Goal: Task Accomplishment & Management: Use online tool/utility

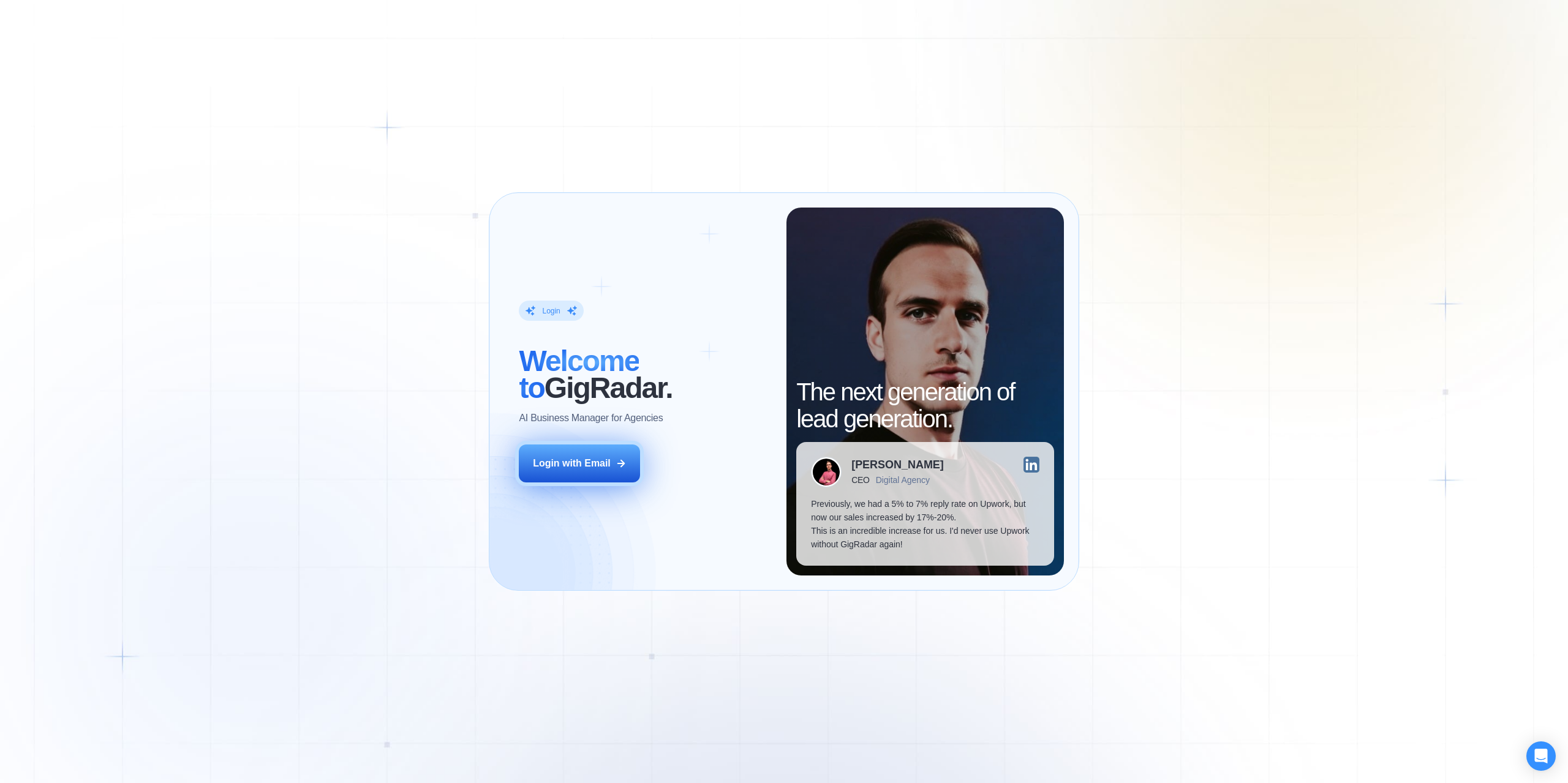
click at [553, 457] on div "Login with Email" at bounding box center [571, 464] width 78 height 14
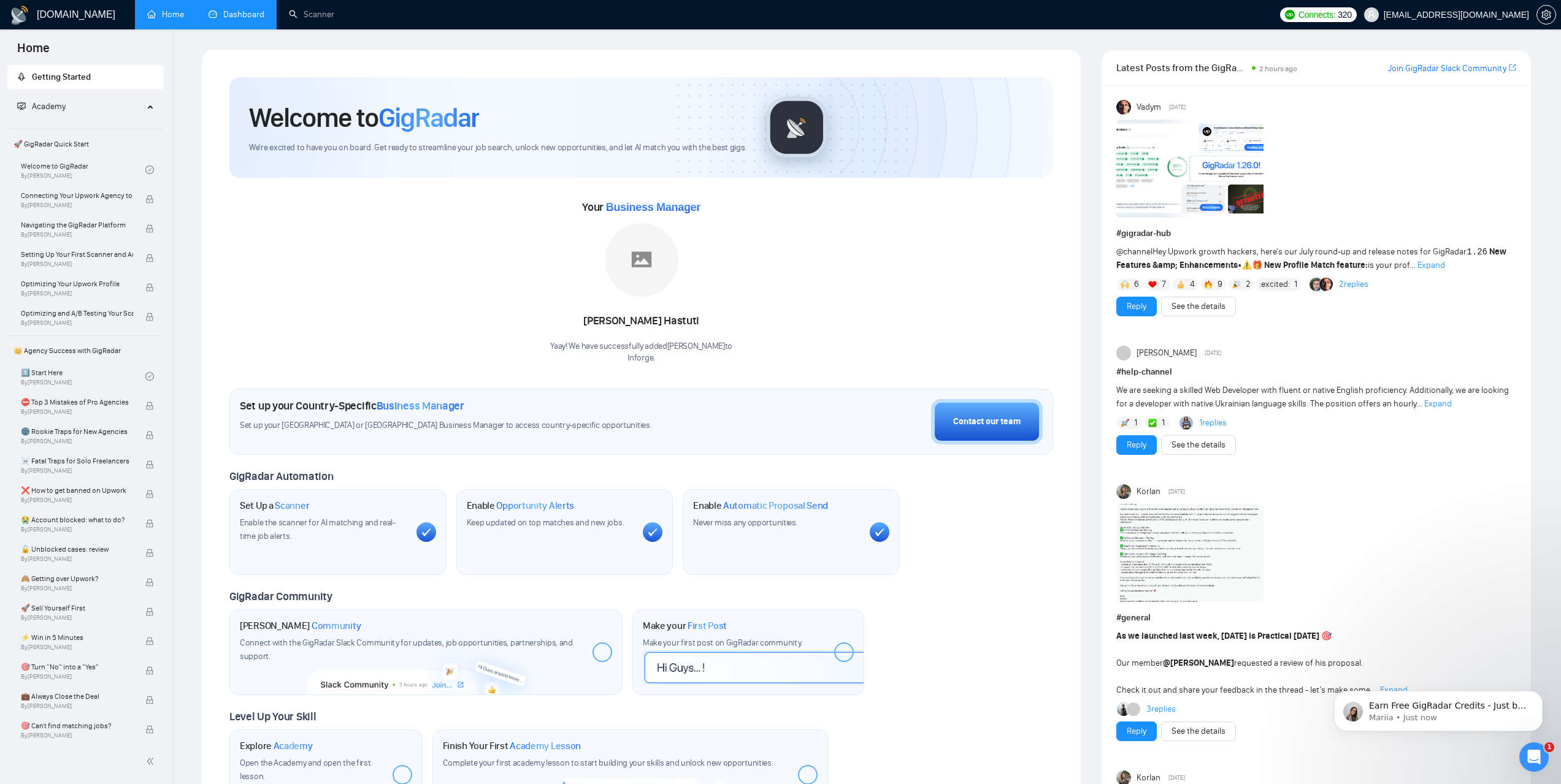
click at [238, 12] on link "Dashboard" at bounding box center [236, 14] width 56 height 10
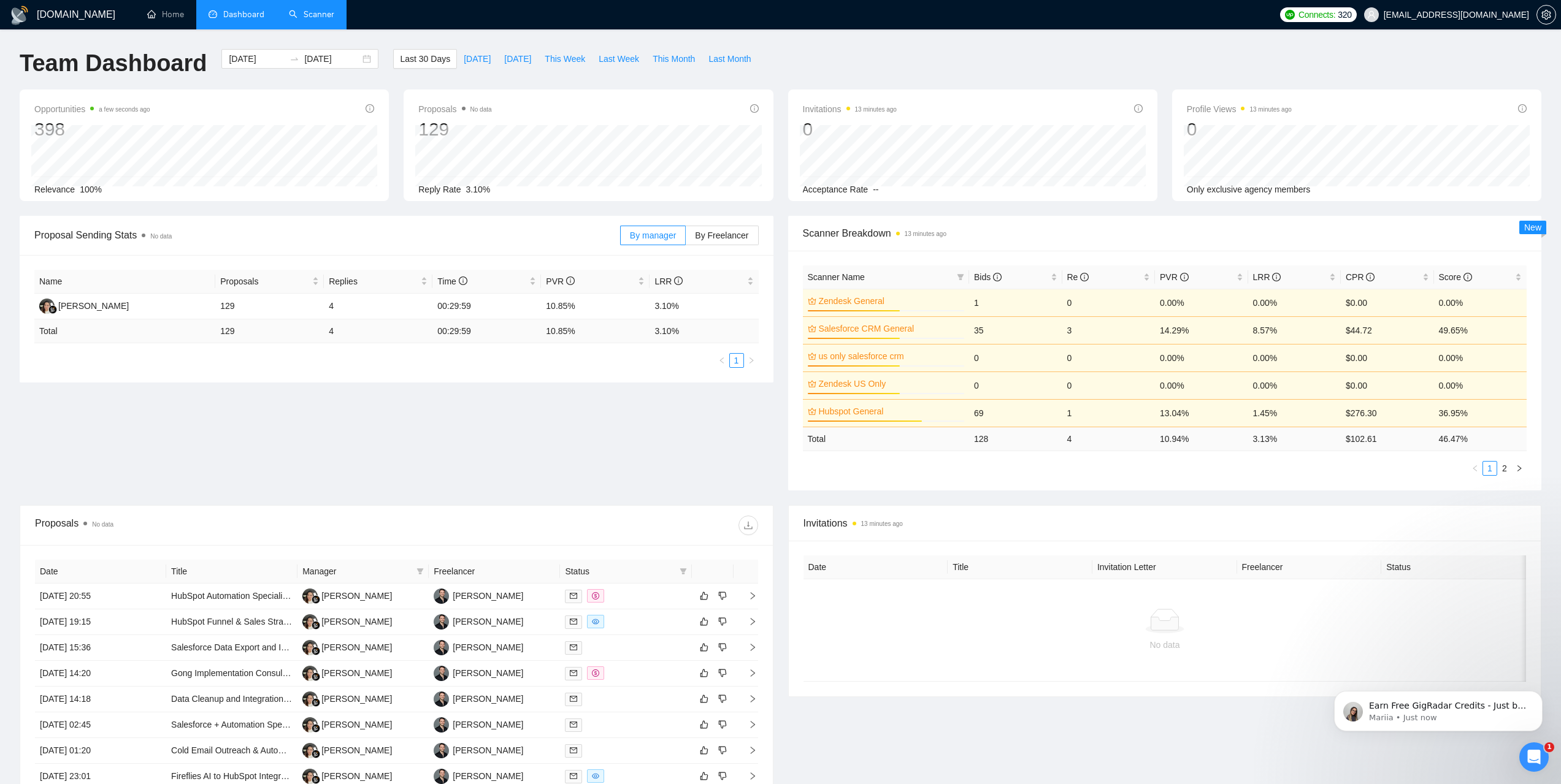
click at [313, 12] on link "Scanner" at bounding box center [311, 14] width 45 height 10
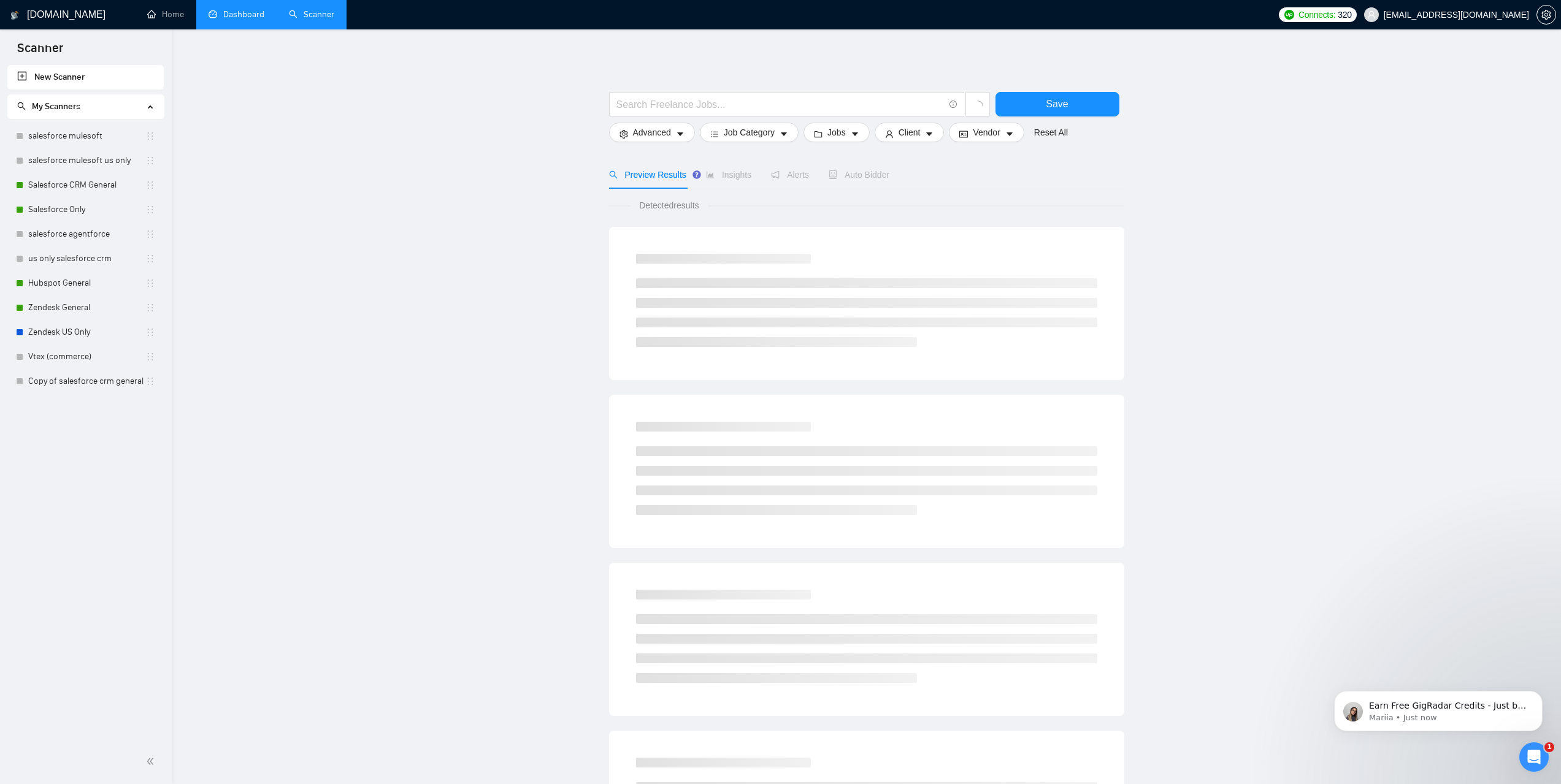
click at [235, 17] on link "Dashboard" at bounding box center [236, 14] width 56 height 10
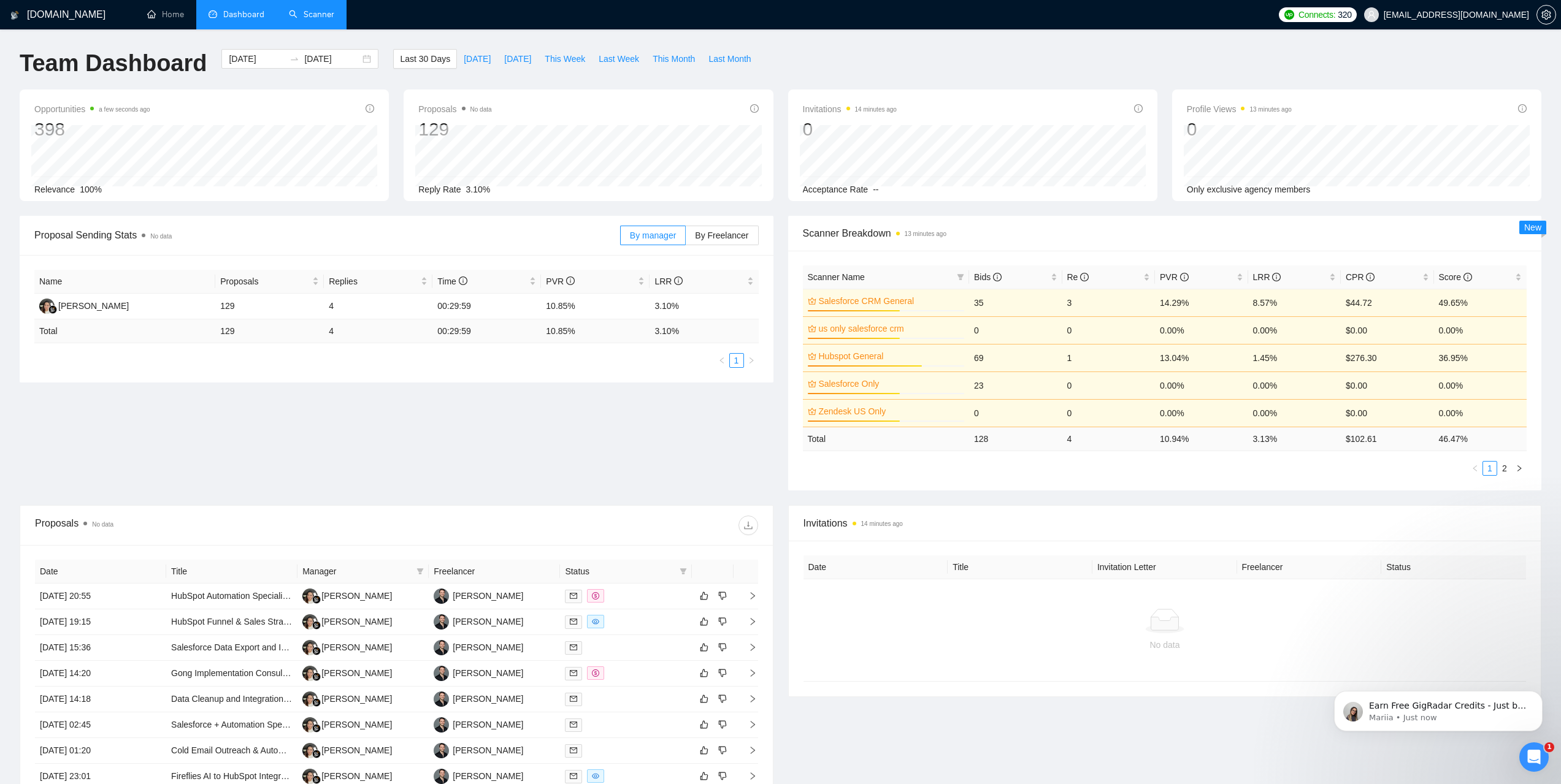
click at [309, 17] on link "Scanner" at bounding box center [311, 14] width 45 height 10
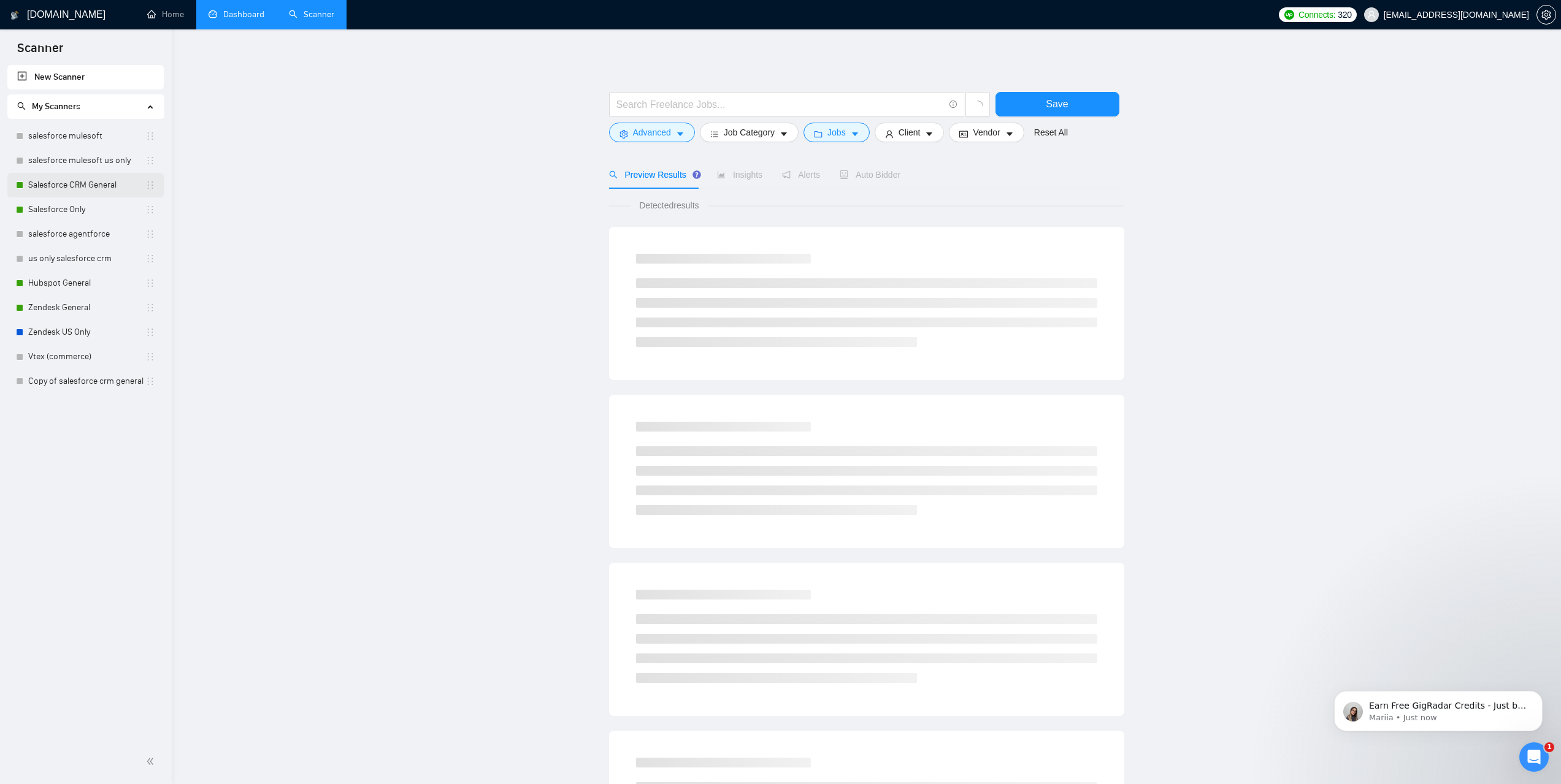
click at [89, 192] on link "Salesforce CRM General" at bounding box center [86, 185] width 117 height 25
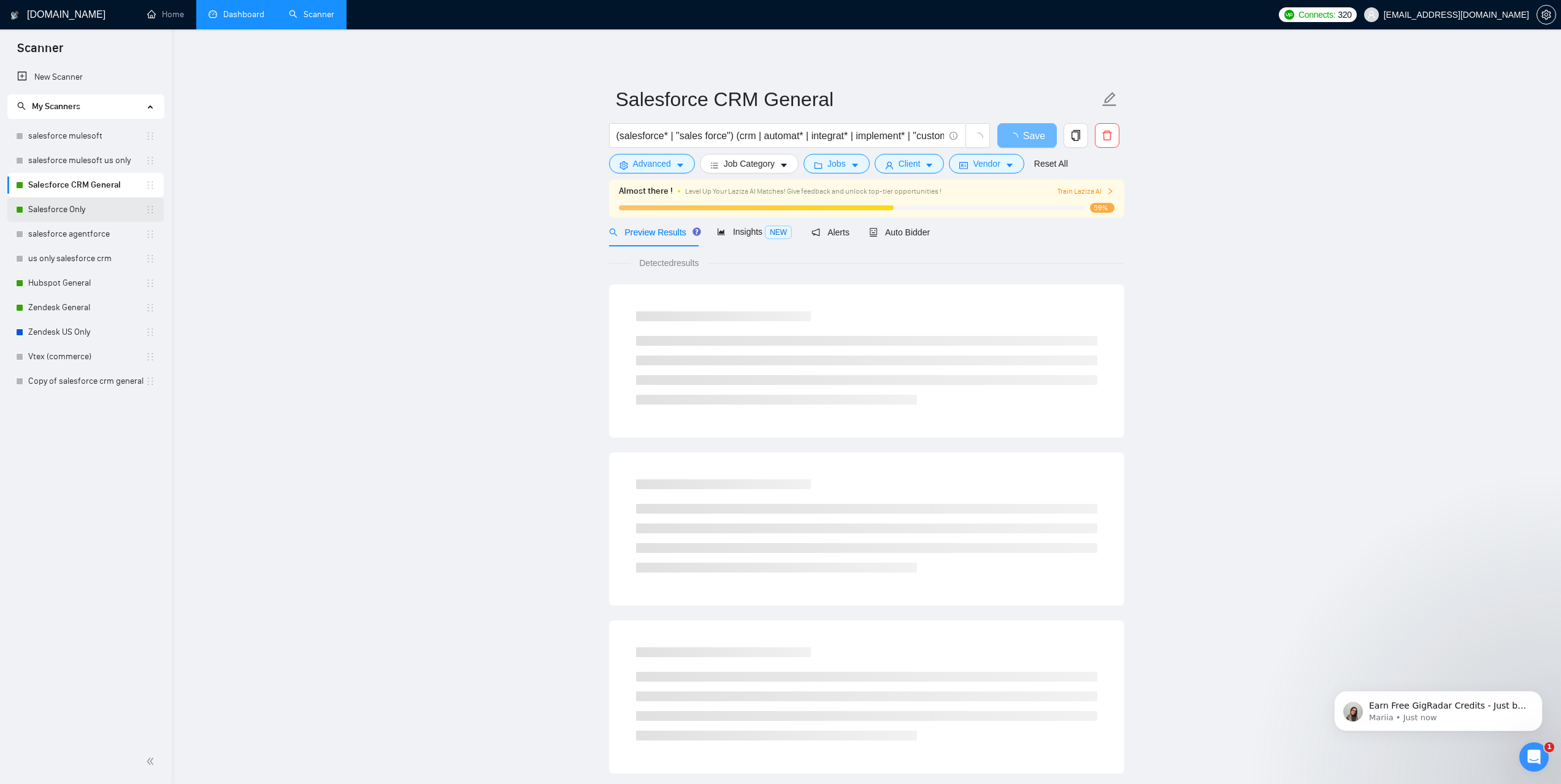
click at [82, 206] on link "Salesforce Only" at bounding box center [86, 210] width 117 height 25
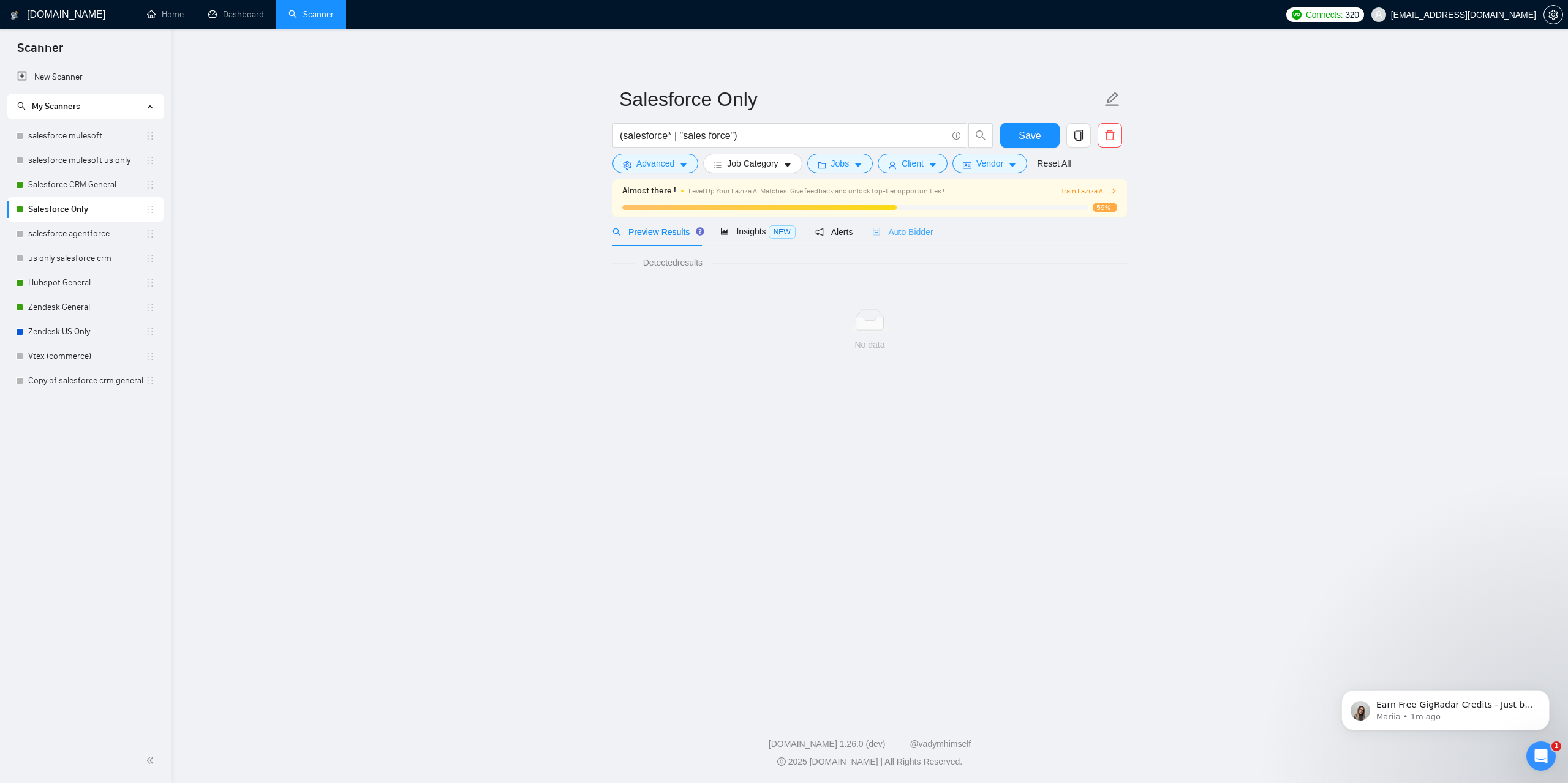
click at [909, 241] on div "Auto Bidder" at bounding box center [902, 231] width 61 height 28
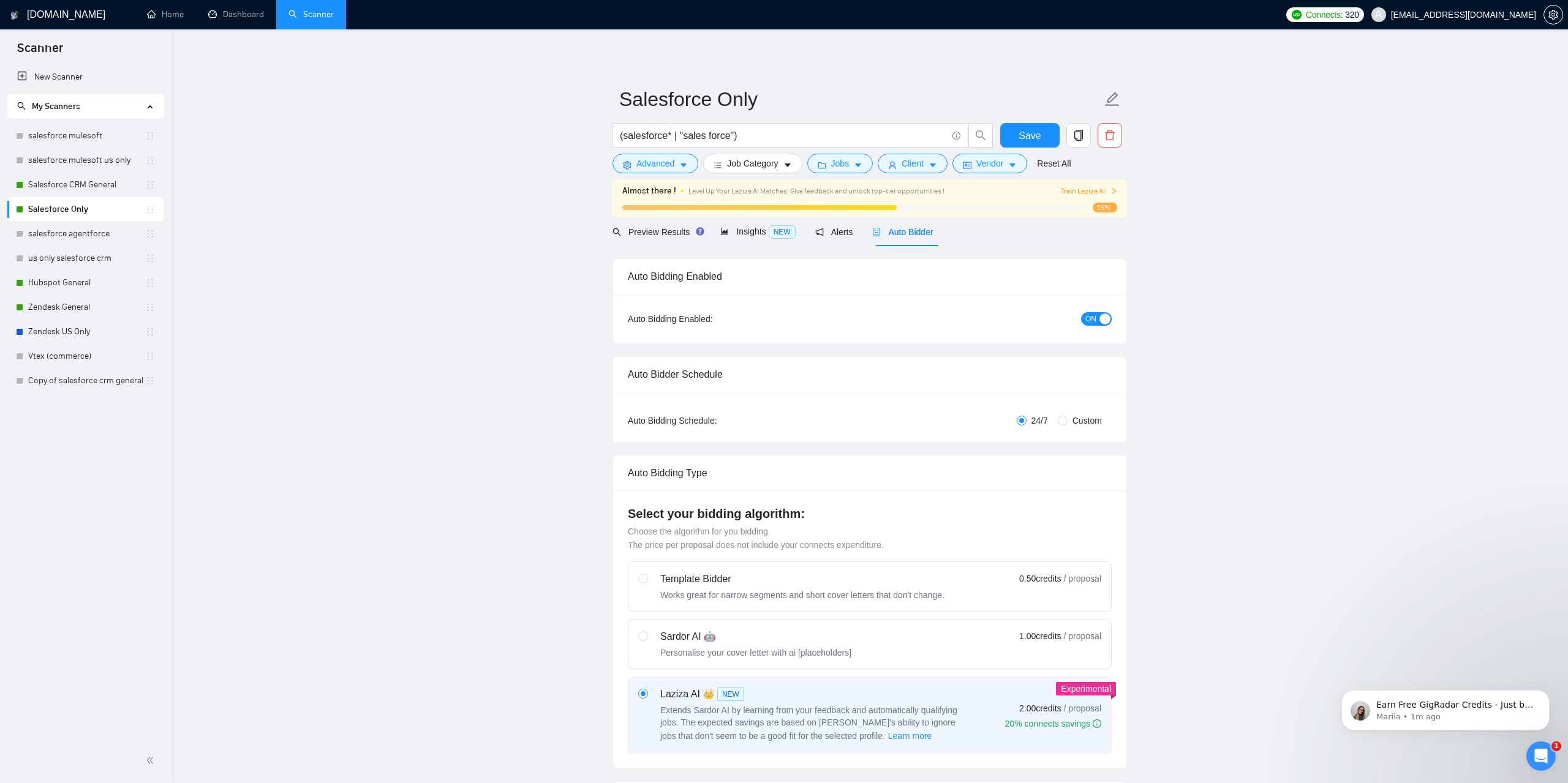
checkbox input "true"
click at [638, 228] on span "Preview Results" at bounding box center [653, 232] width 88 height 10
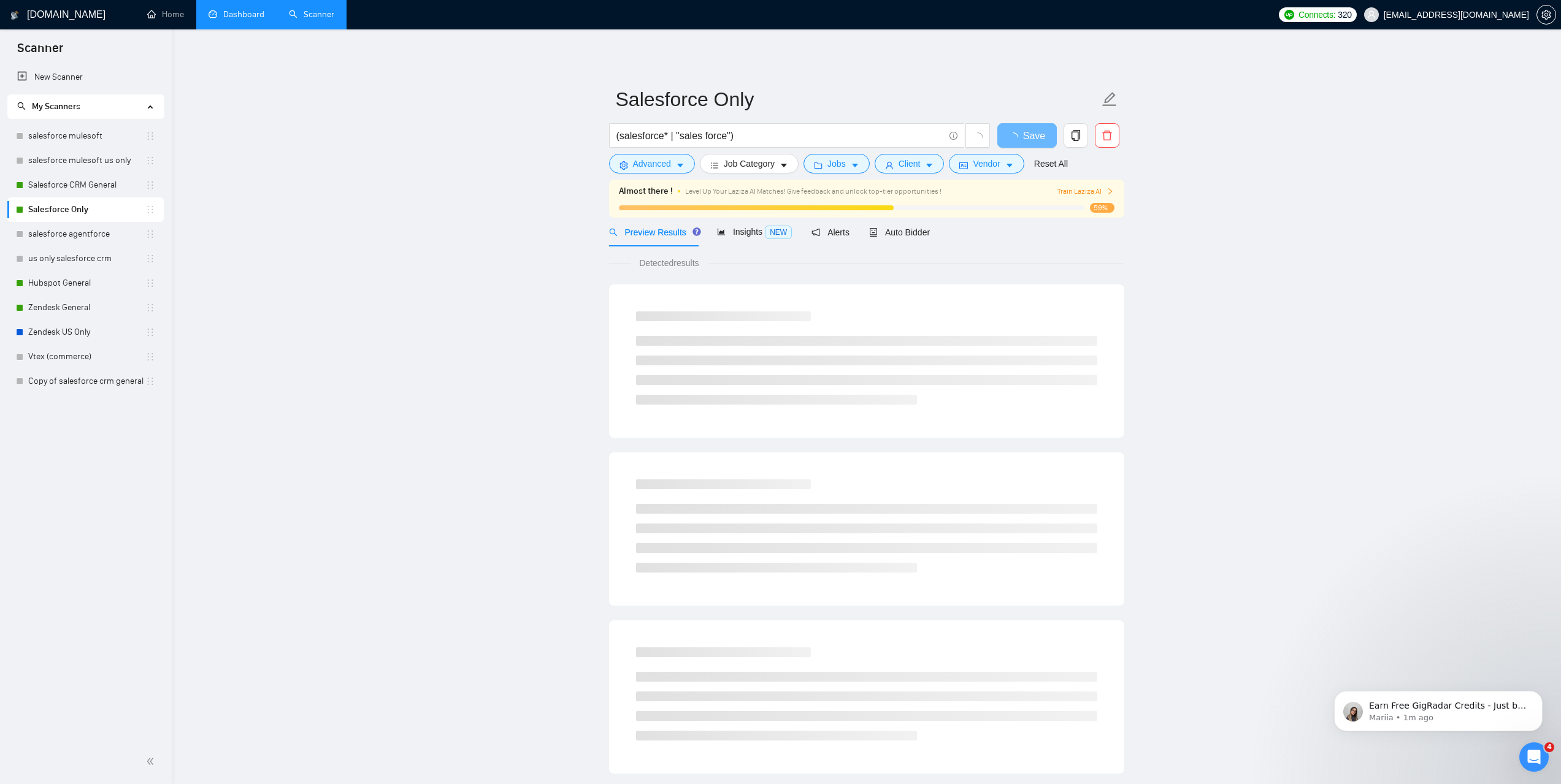
click at [228, 13] on link "Dashboard" at bounding box center [236, 14] width 56 height 10
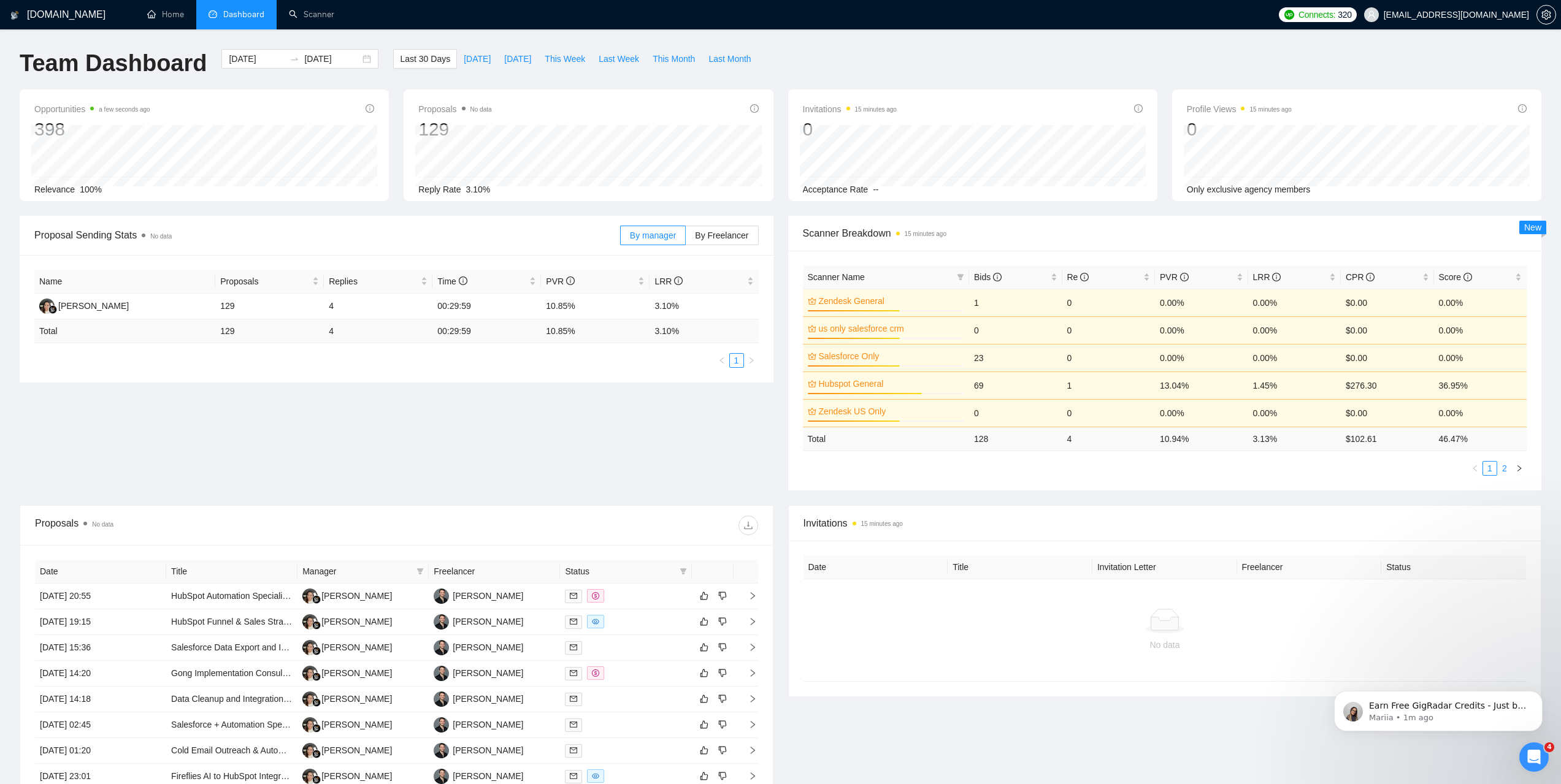
click at [1507, 467] on link "2" at bounding box center [1504, 468] width 14 height 14
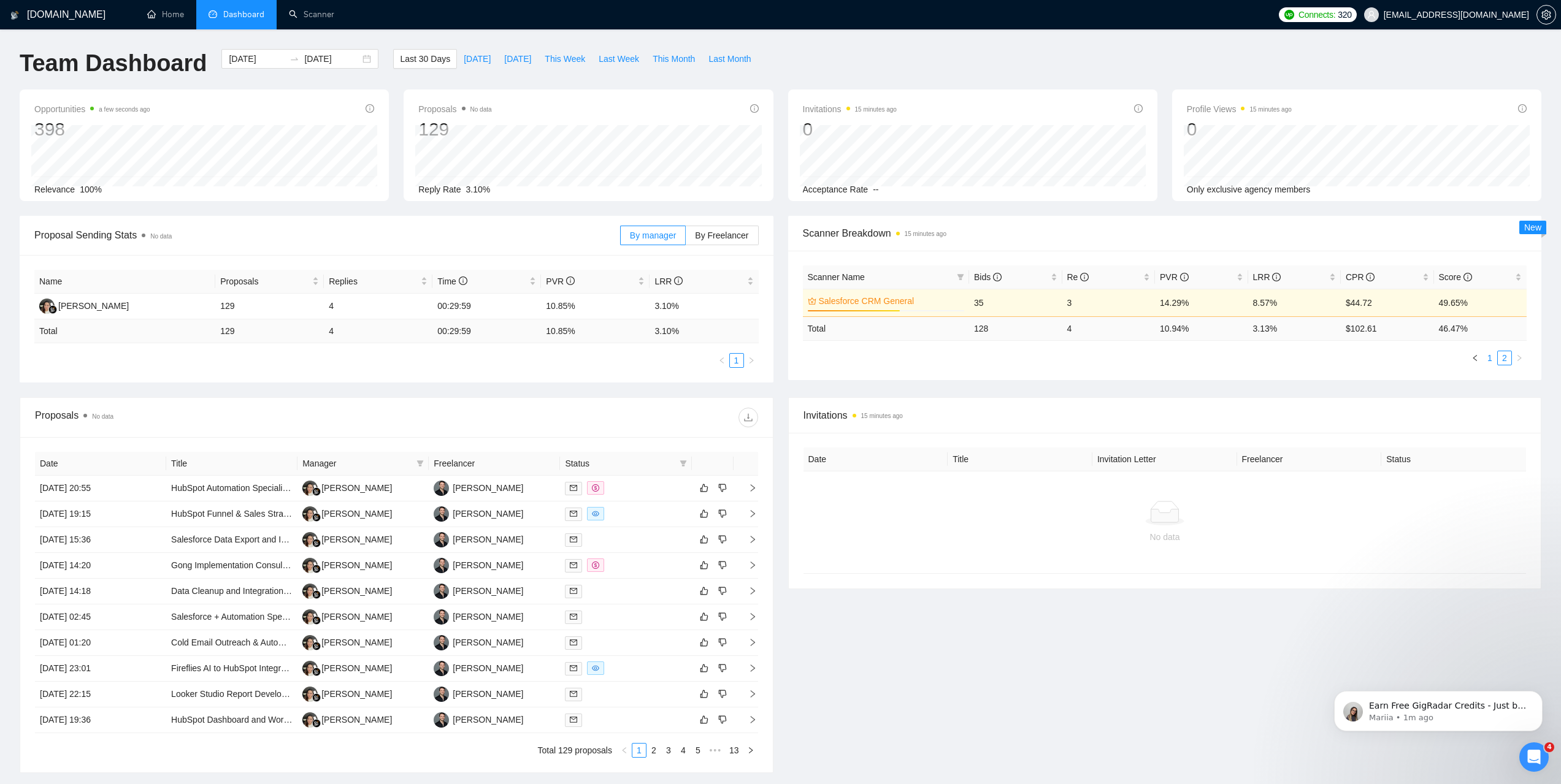
click at [1492, 356] on link "1" at bounding box center [1489, 358] width 14 height 14
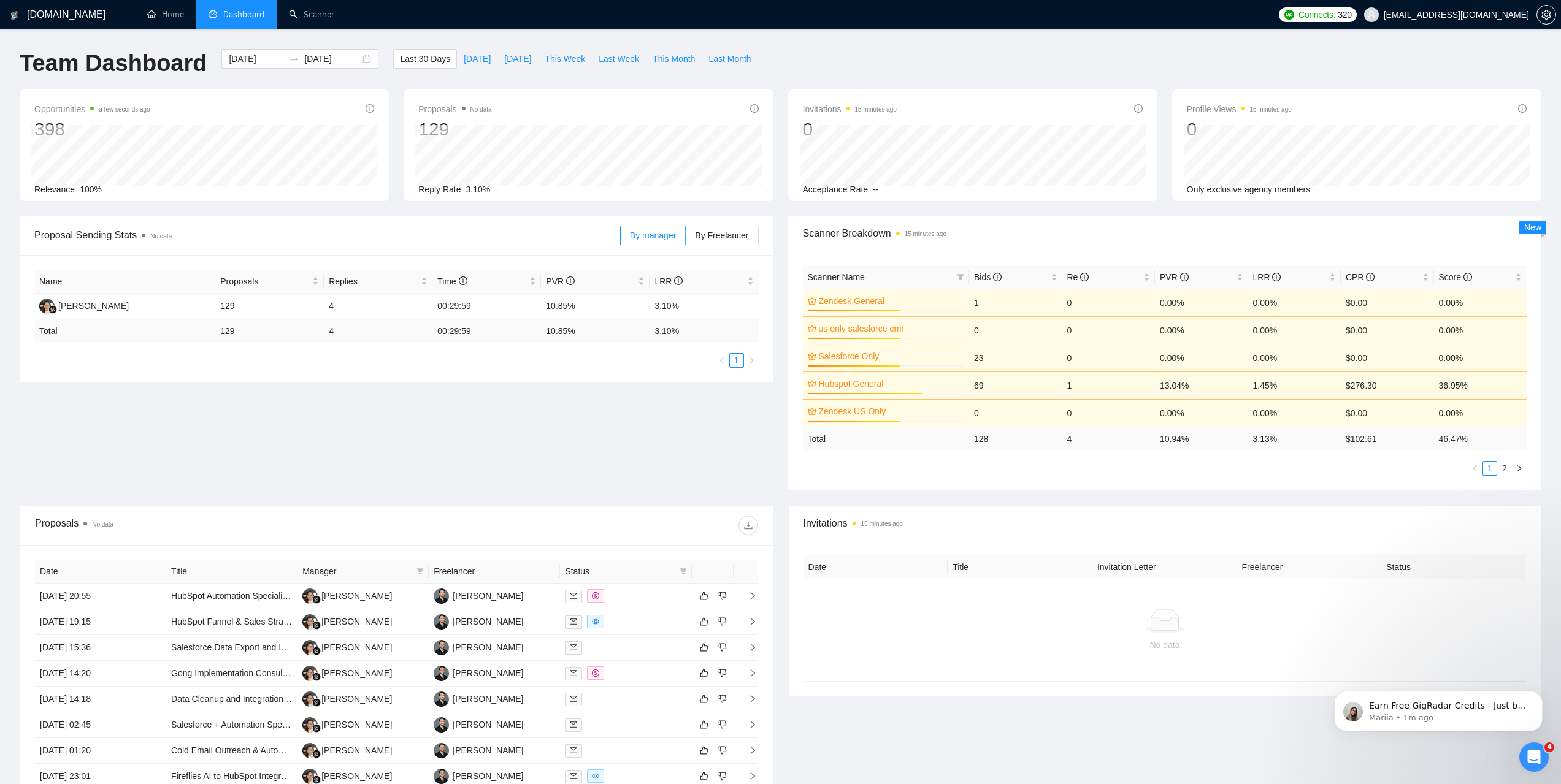
click at [1348, 382] on td "$276.30" at bounding box center [1386, 385] width 93 height 28
click at [1400, 436] on td "$ 102.61" at bounding box center [1386, 438] width 93 height 24
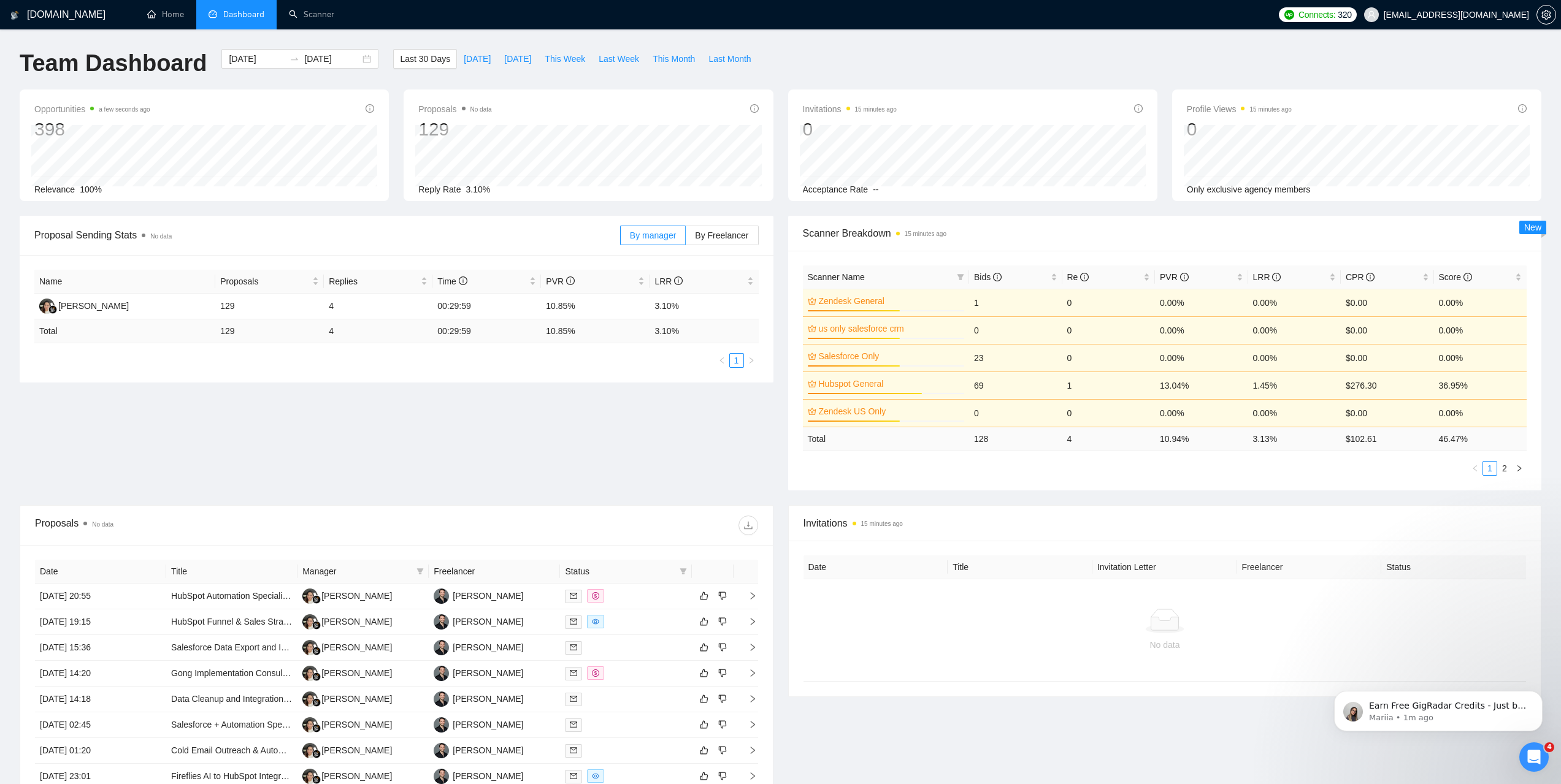
click at [1365, 441] on td "$ 102.61" at bounding box center [1386, 438] width 93 height 24
click at [1396, 436] on td "$ 102.61" at bounding box center [1386, 438] width 93 height 24
click at [1503, 467] on link "2" at bounding box center [1504, 468] width 14 height 14
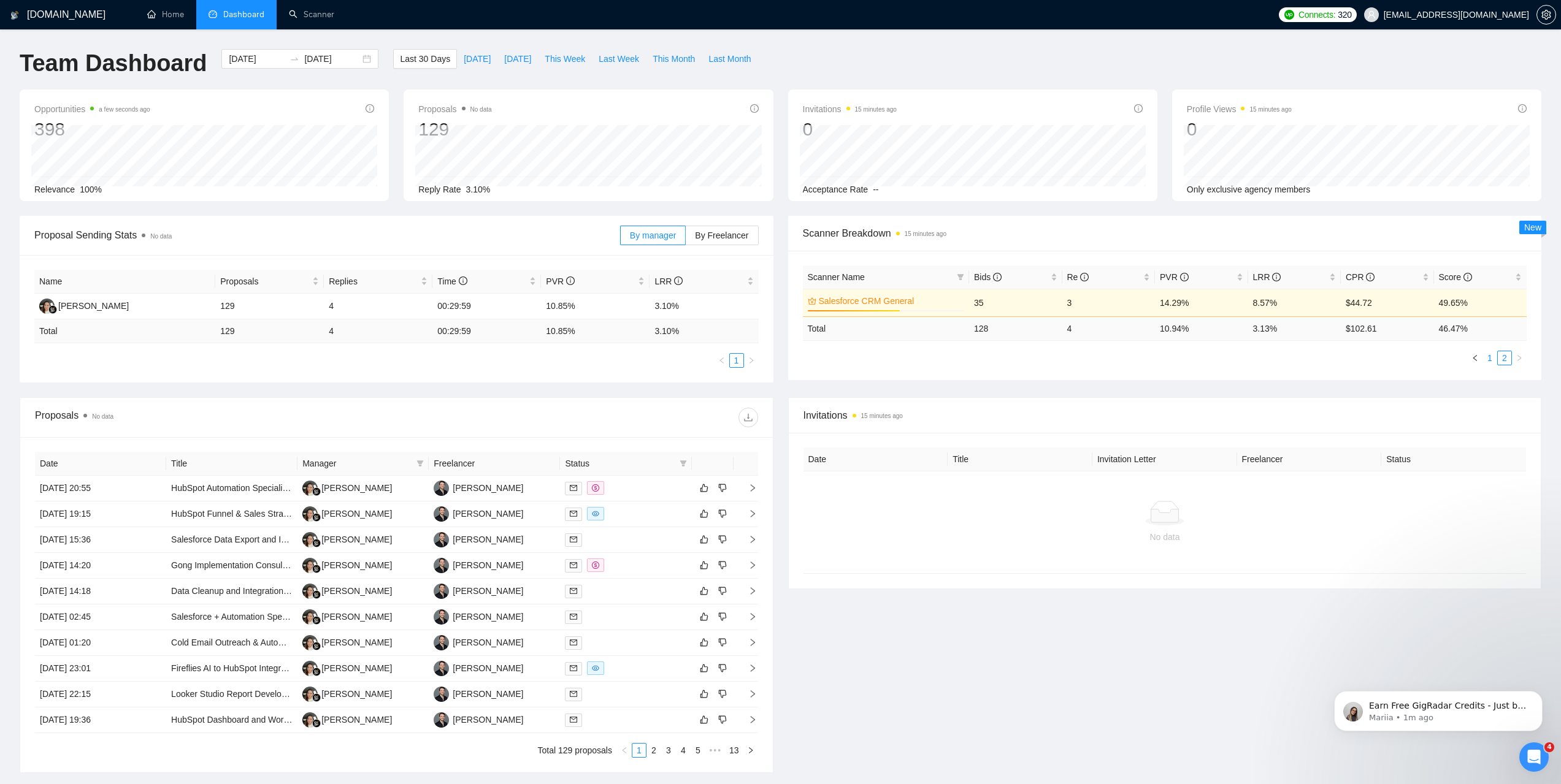
click at [1486, 356] on link "1" at bounding box center [1489, 358] width 14 height 14
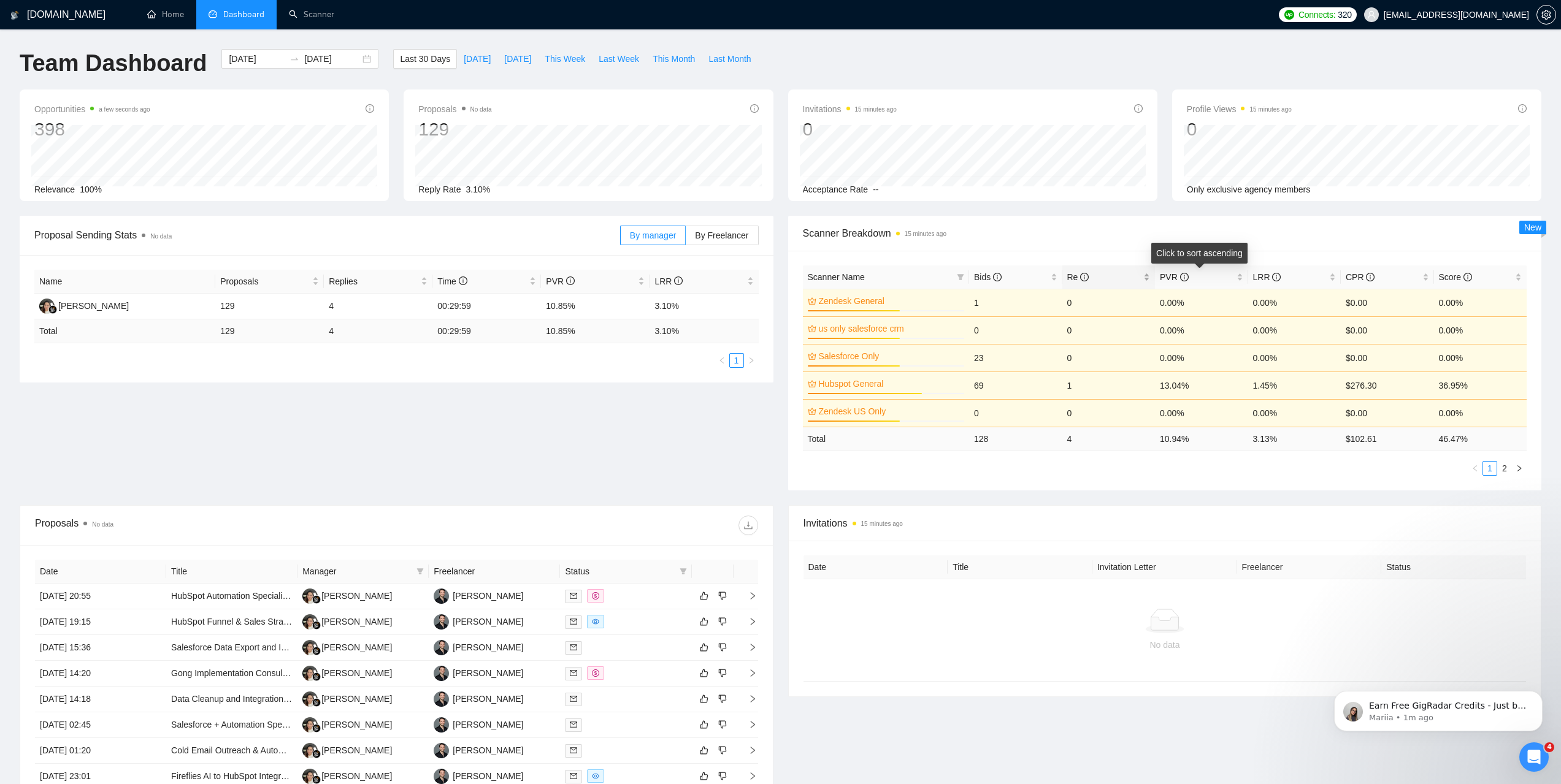
click at [1144, 271] on div "Re" at bounding box center [1109, 277] width 84 height 14
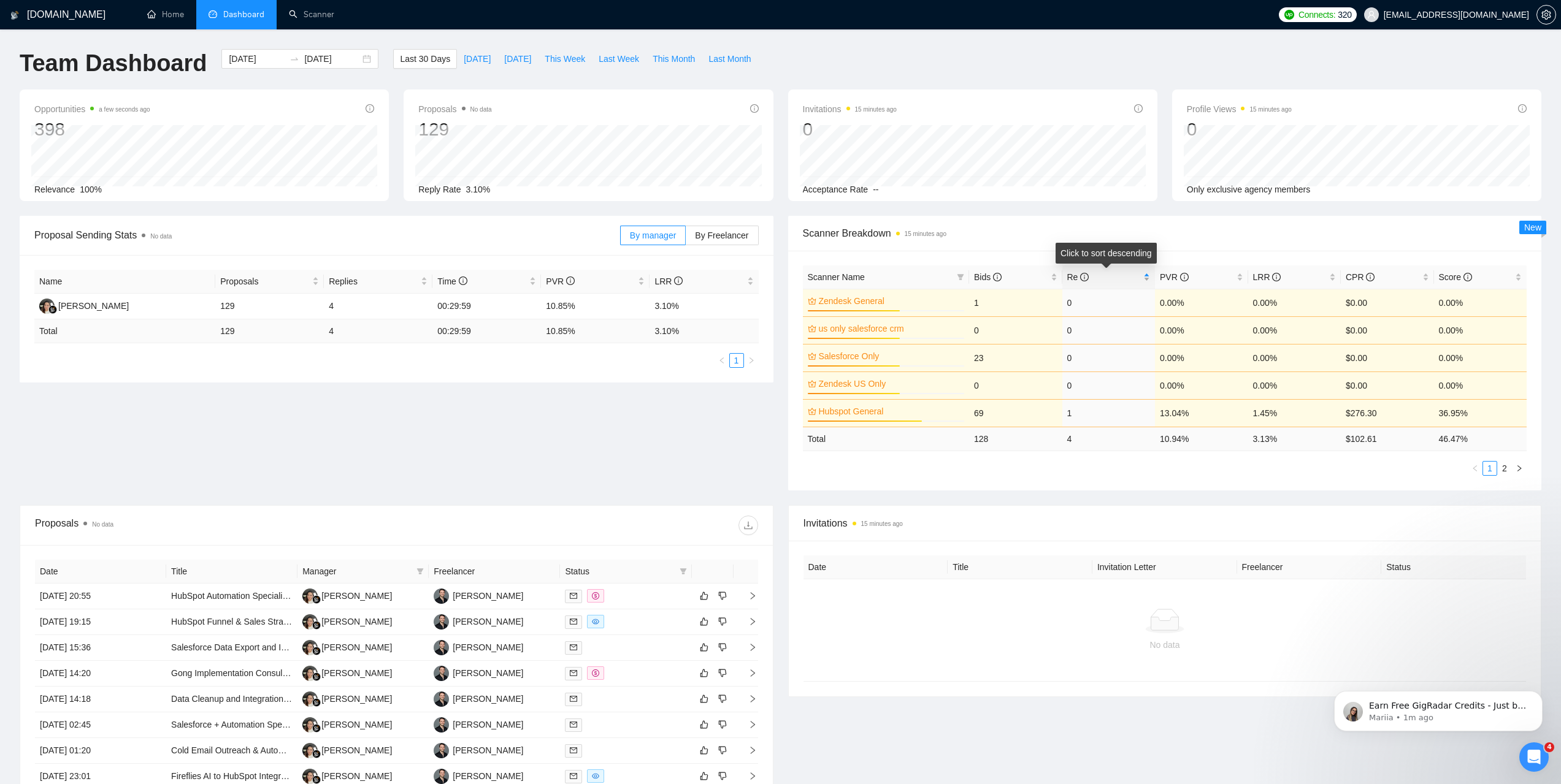
click at [1144, 271] on div "Re" at bounding box center [1109, 277] width 84 height 14
click at [315, 9] on link "Scanner" at bounding box center [311, 14] width 45 height 10
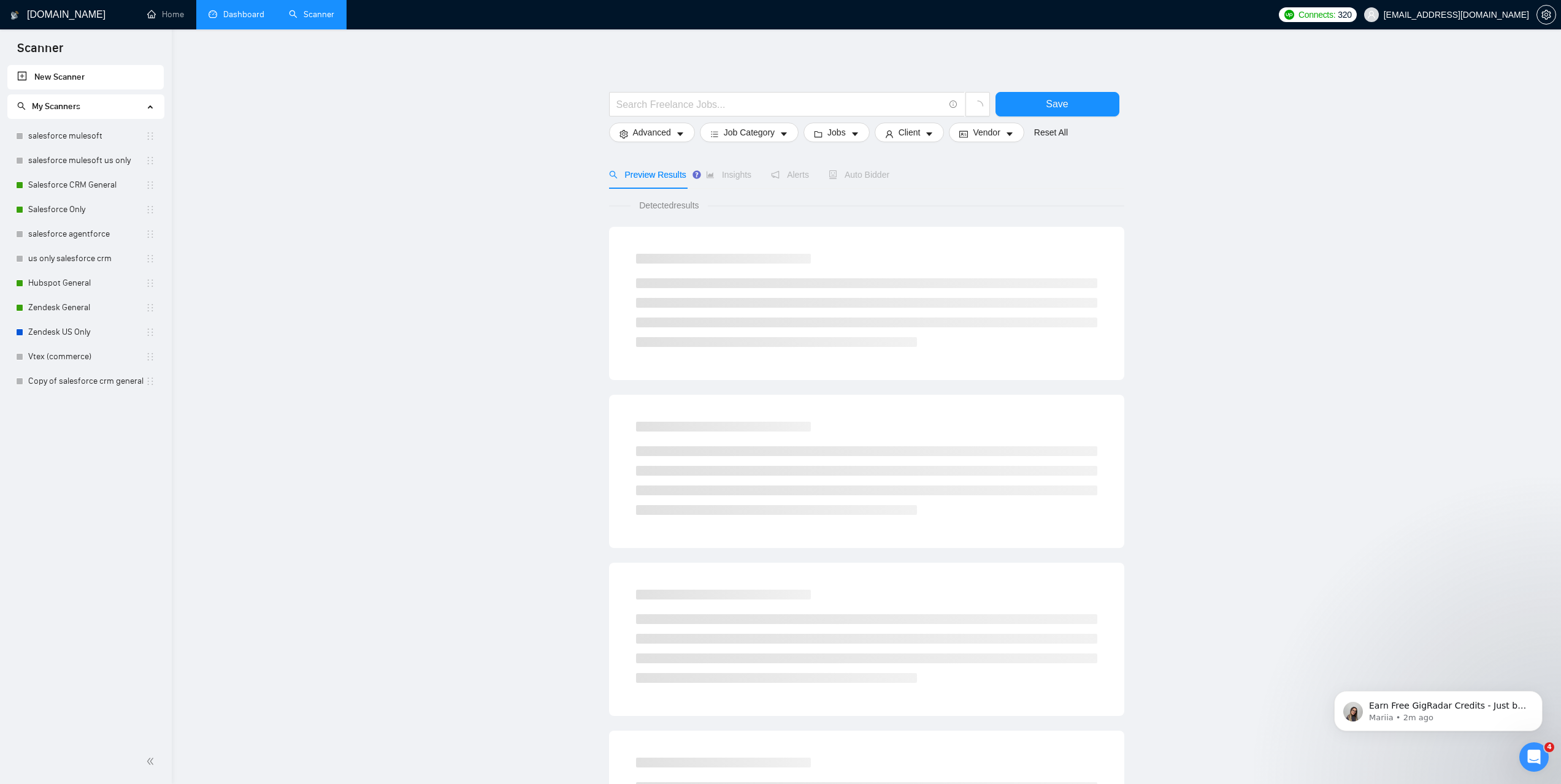
click at [245, 12] on link "Dashboard" at bounding box center [236, 14] width 56 height 10
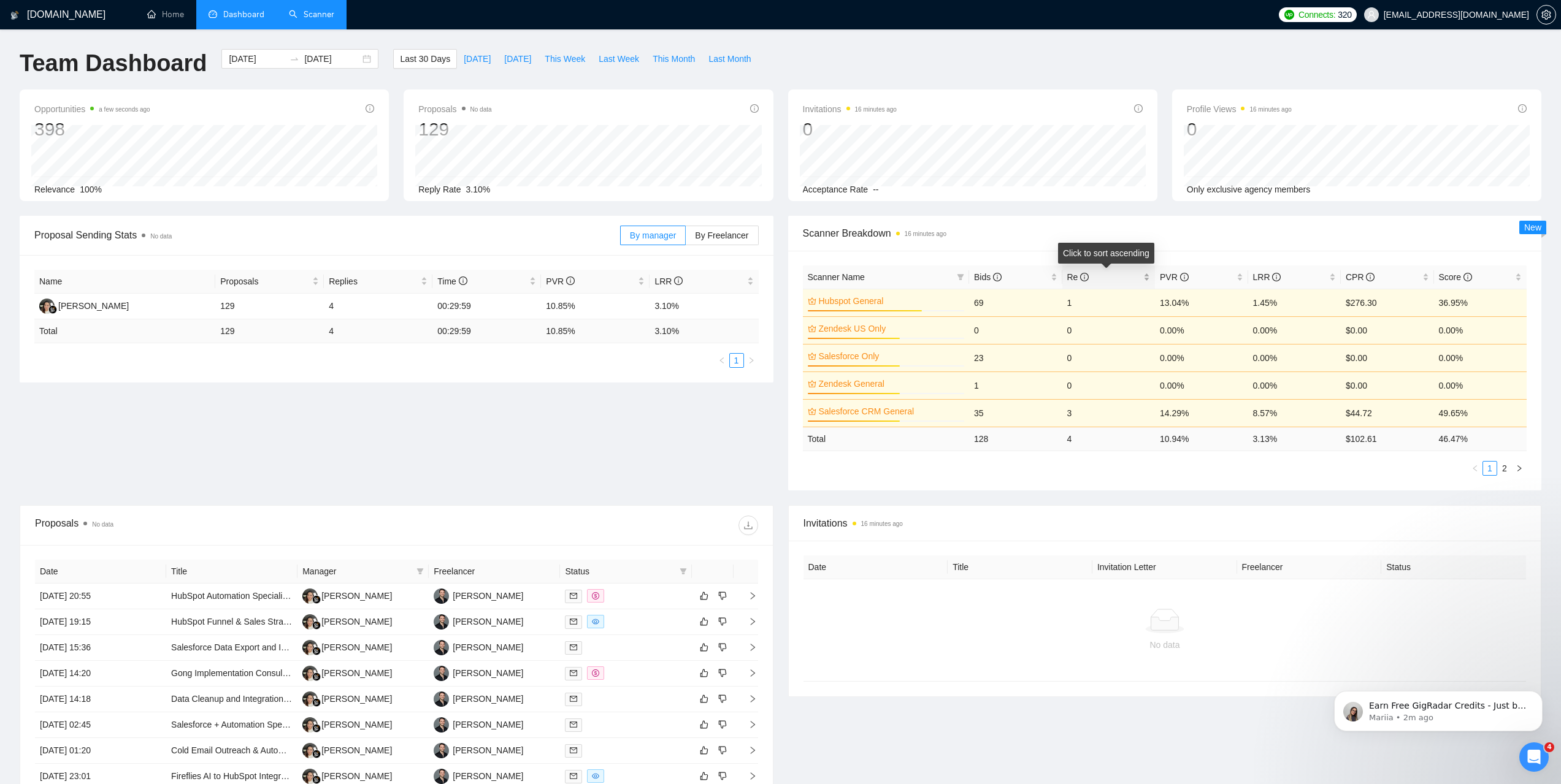
click at [1108, 278] on span "Re" at bounding box center [1104, 277] width 74 height 14
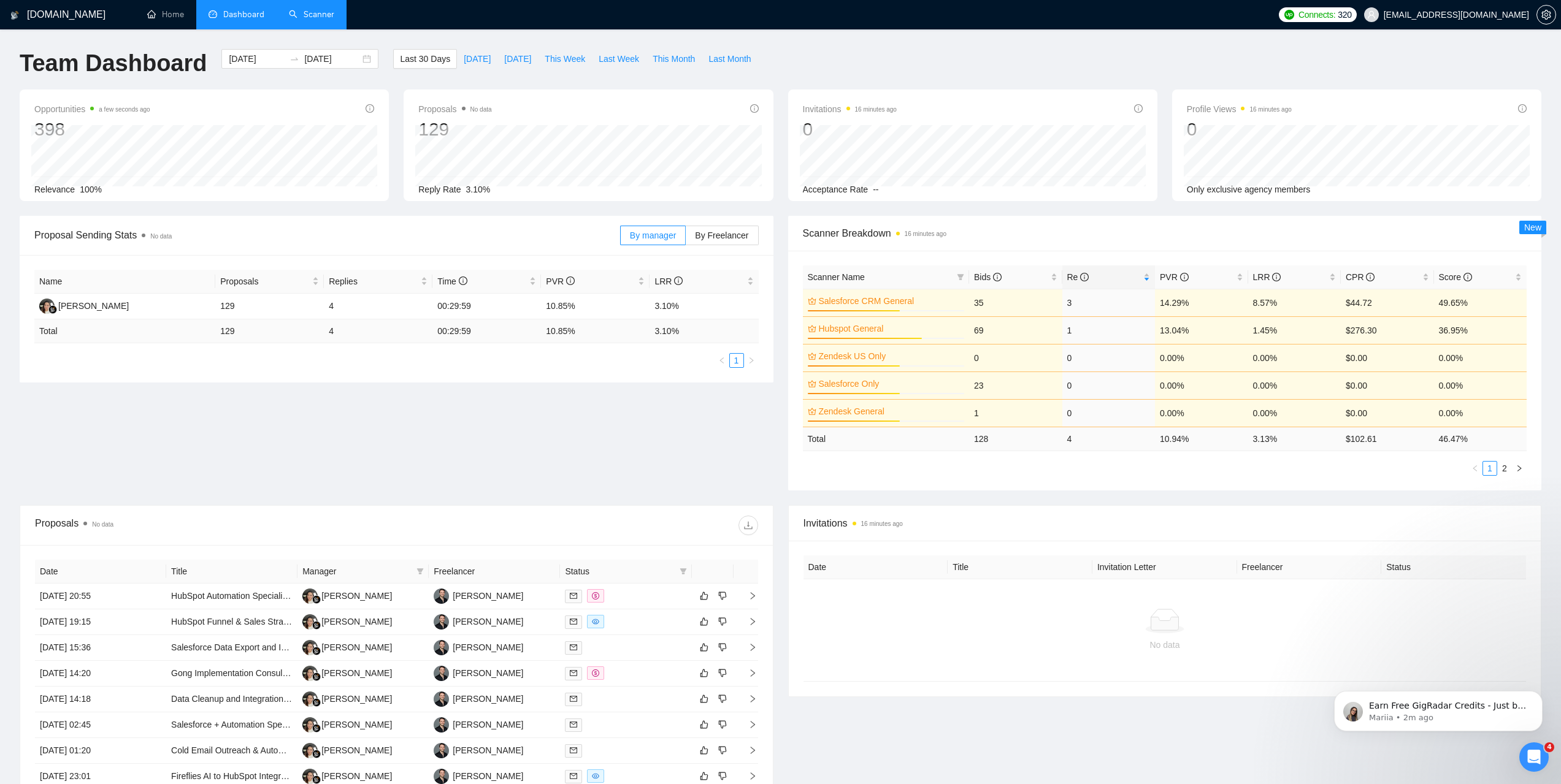
drag, startPoint x: 845, startPoint y: 354, endPoint x: 754, endPoint y: 8, distance: 357.8
